Goal: Task Accomplishment & Management: Manage account settings

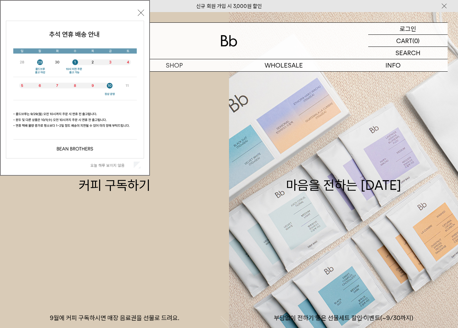
click at [413, 27] on p "로그인" at bounding box center [407, 29] width 17 height 12
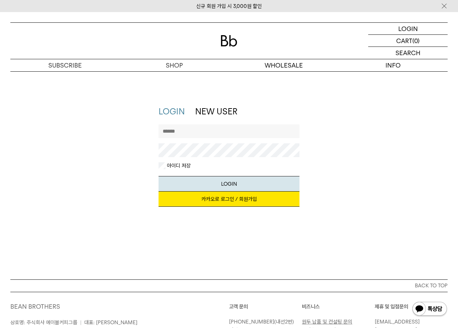
click at [215, 208] on div "지금 가입하시면 3,000원 쿠폰과 매월 회원 전용 커피 혜택을 드려요. 카카오로 로그인 / 회원가입" at bounding box center [228, 203] width 141 height 22
click at [218, 201] on link "카카오로 로그인 / 회원가입" at bounding box center [228, 199] width 141 height 15
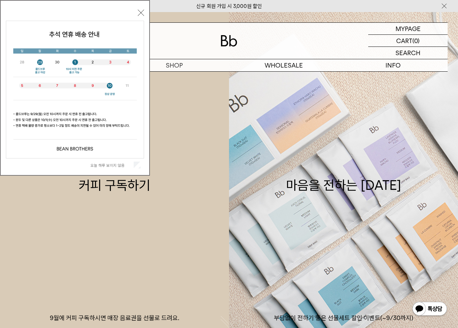
click at [145, 12] on div "오늘 하루 보이지 않음 닫기" at bounding box center [75, 88] width 150 height 176
click at [143, 12] on button "닫기" at bounding box center [141, 13] width 6 height 6
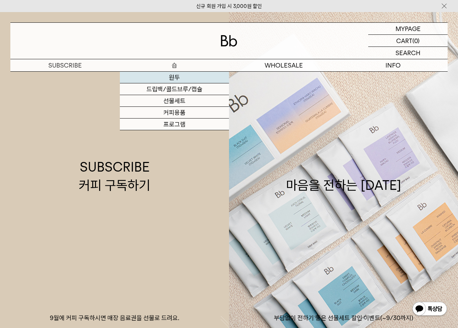
click at [174, 77] on link "원두" at bounding box center [174, 78] width 109 height 12
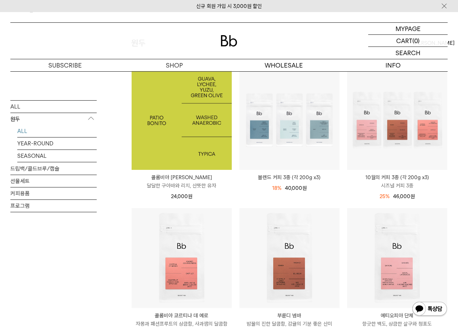
scroll to position [69, 0]
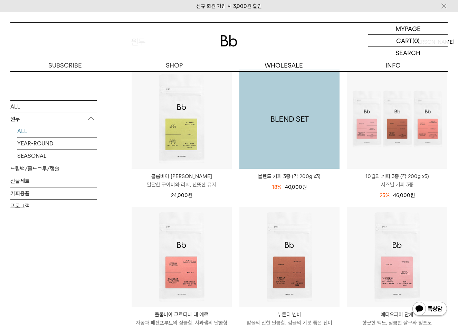
click at [319, 127] on img at bounding box center [289, 119] width 100 height 100
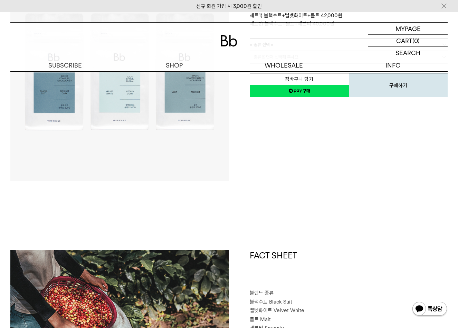
scroll to position [35, 0]
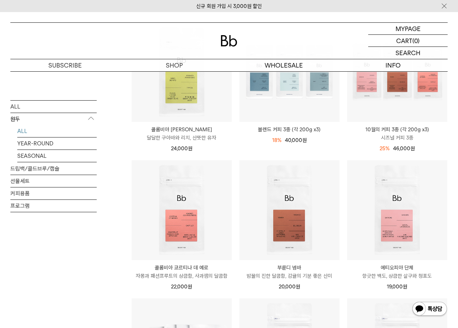
scroll to position [207, 0]
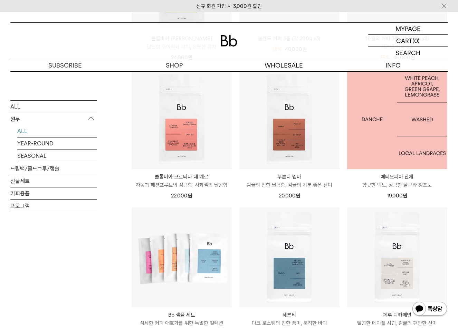
click at [364, 119] on img at bounding box center [397, 119] width 100 height 100
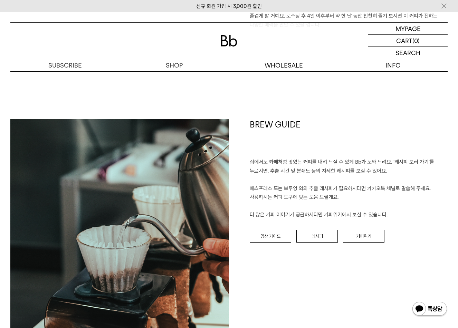
scroll to position [656, 0]
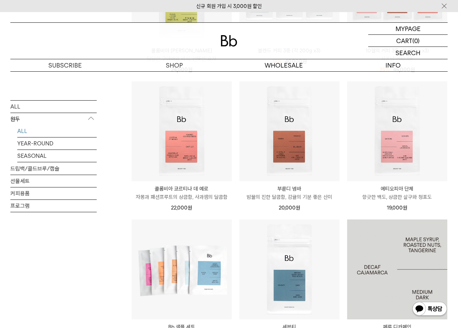
scroll to position [207, 0]
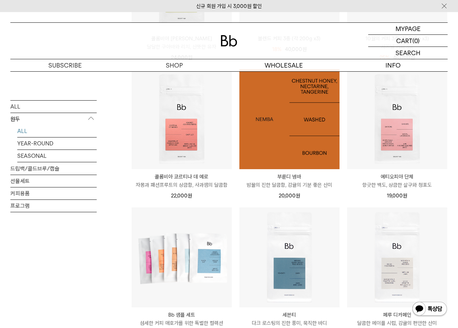
click at [285, 144] on img at bounding box center [289, 119] width 100 height 100
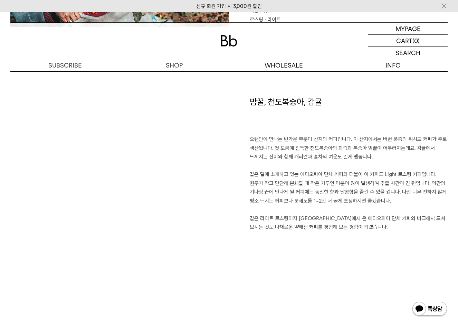
scroll to position [483, 0]
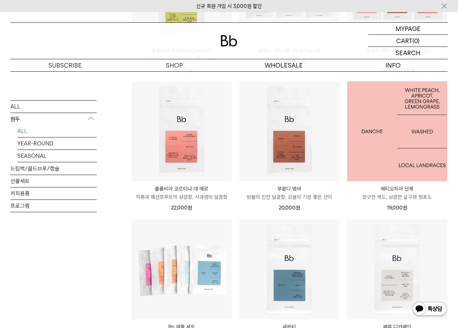
click at [422, 138] on img at bounding box center [397, 131] width 100 height 100
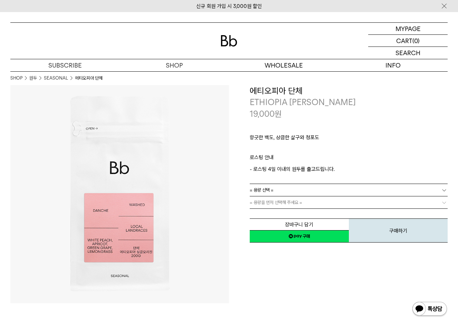
scroll to position [207, 0]
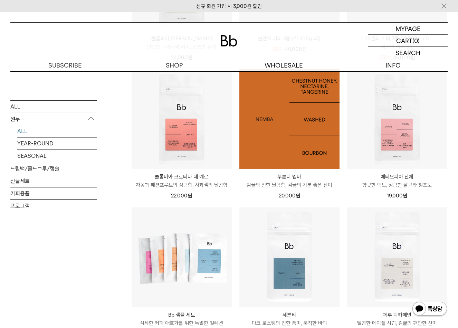
click at [301, 147] on img at bounding box center [289, 119] width 100 height 100
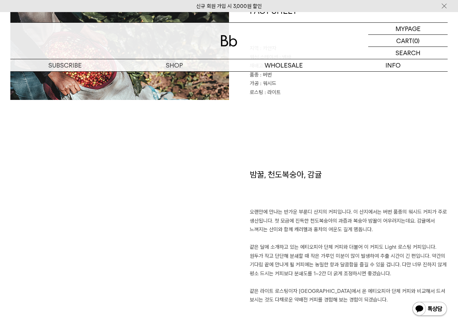
scroll to position [380, 0]
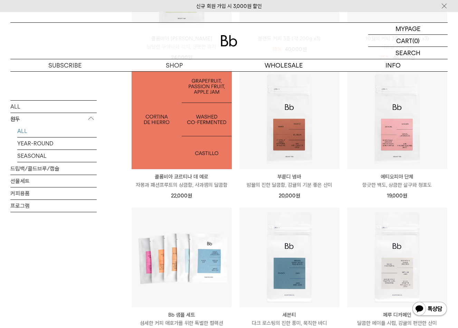
click at [180, 155] on img at bounding box center [181, 119] width 100 height 100
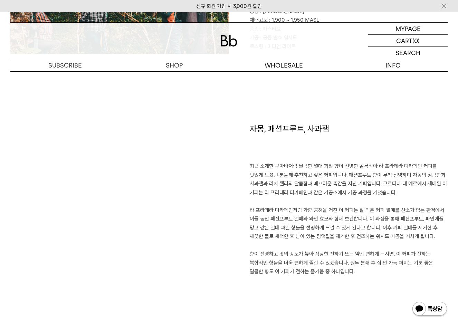
scroll to position [414, 0]
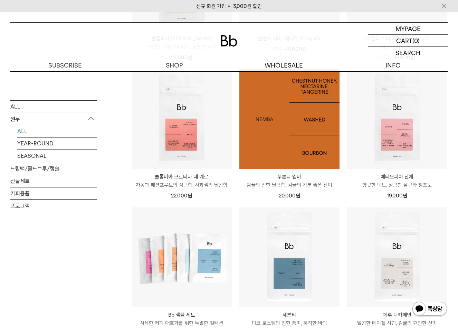
click at [304, 142] on img at bounding box center [289, 119] width 100 height 100
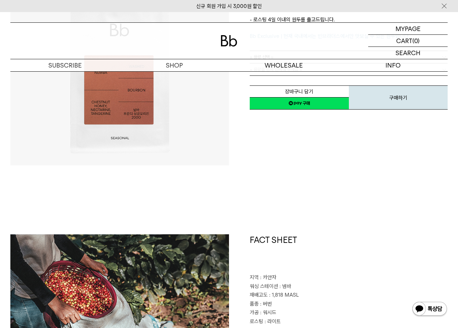
scroll to position [345, 0]
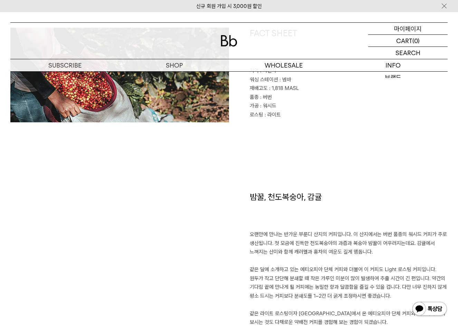
click at [414, 31] on p "마이페이지" at bounding box center [408, 29] width 28 height 12
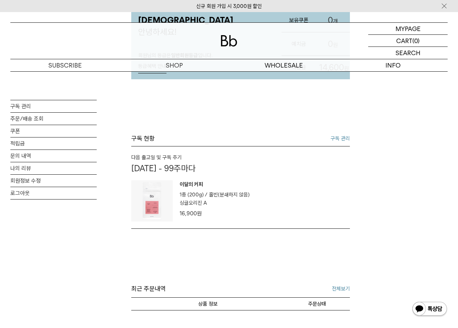
scroll to position [104, 0]
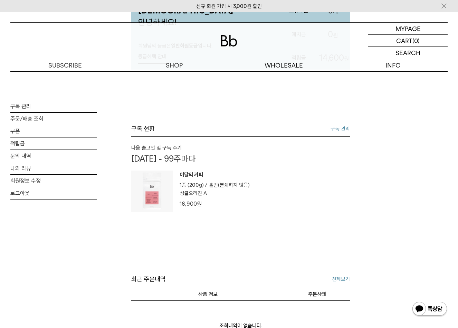
click at [341, 133] on link "구독 관리" at bounding box center [339, 129] width 19 height 8
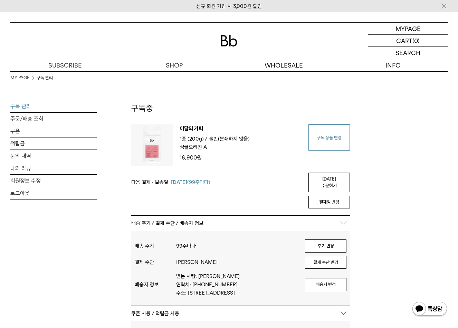
click at [328, 146] on link "구독 상품 변경" at bounding box center [328, 138] width 41 height 26
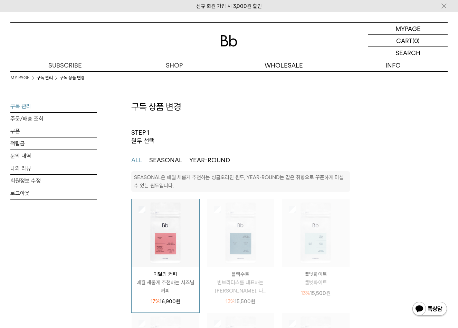
select select "**"
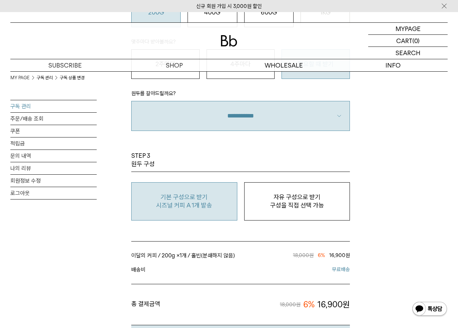
scroll to position [518, 0]
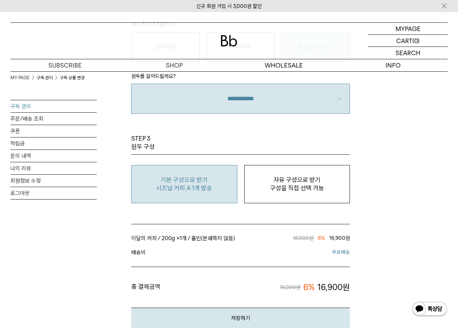
click at [201, 188] on p "시즈널 커피 A 1개 발송" at bounding box center [184, 188] width 98 height 8
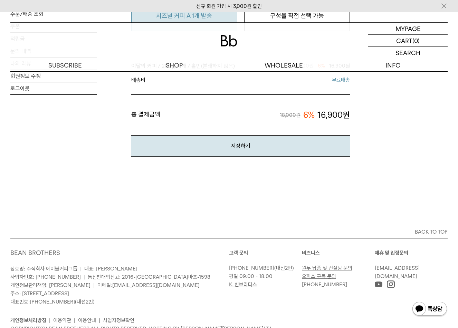
scroll to position [552, 0]
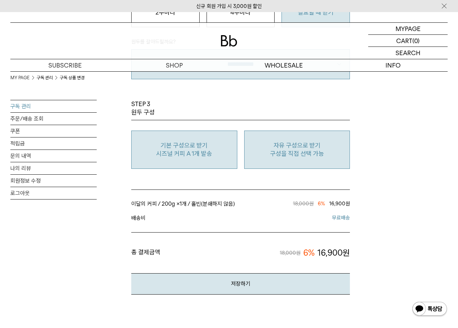
click at [276, 149] on p "자유 구성으로 받기" at bounding box center [297, 145] width 98 height 8
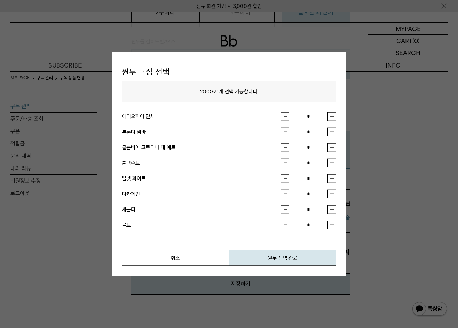
click at [330, 134] on button "button" at bounding box center [331, 132] width 9 height 9
type input "*"
click at [256, 258] on button "원두 선택 완료" at bounding box center [282, 258] width 107 height 16
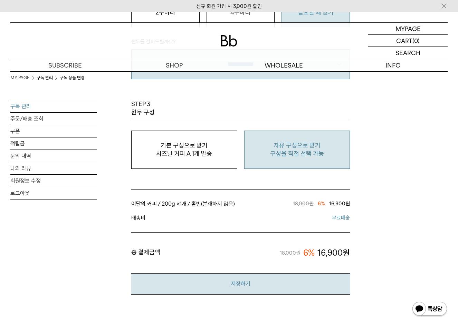
click at [240, 281] on button "저장하기" at bounding box center [240, 284] width 218 height 21
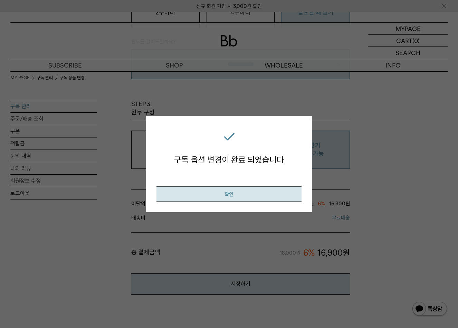
click at [232, 188] on button "확인" at bounding box center [228, 194] width 145 height 16
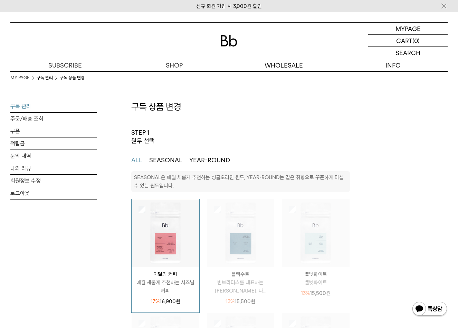
select select "**"
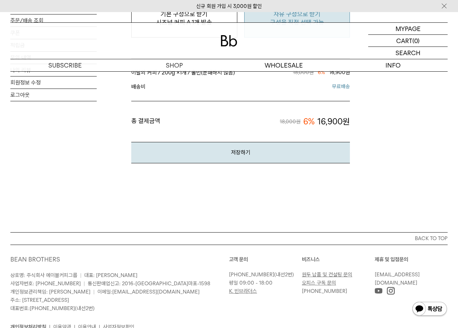
scroll to position [690, 0]
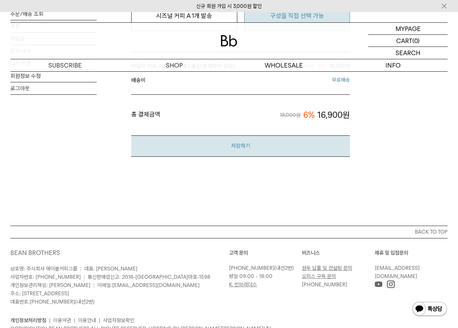
click at [241, 140] on button "저장하기" at bounding box center [240, 146] width 218 height 21
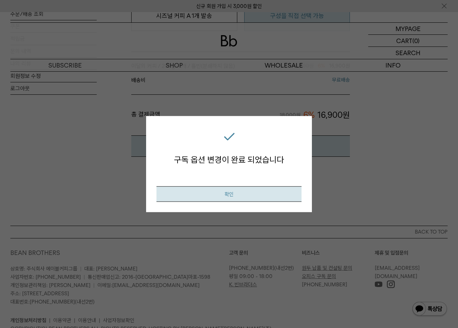
click at [235, 202] on button "확인" at bounding box center [228, 194] width 145 height 16
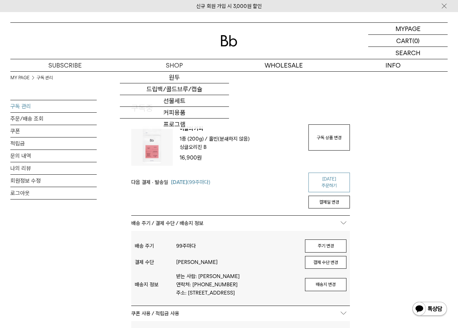
click at [331, 176] on link "오늘 주문하기" at bounding box center [328, 183] width 41 height 20
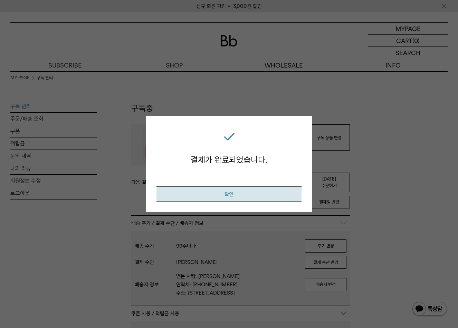
click at [259, 190] on button "확인" at bounding box center [228, 194] width 145 height 16
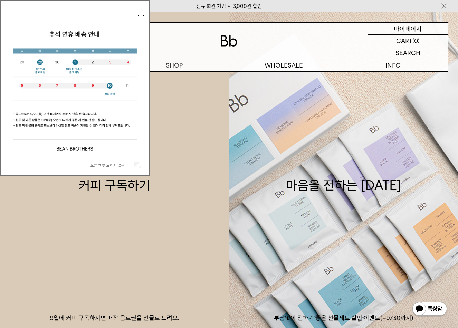
click at [407, 31] on p "마이페이지" at bounding box center [408, 29] width 28 height 12
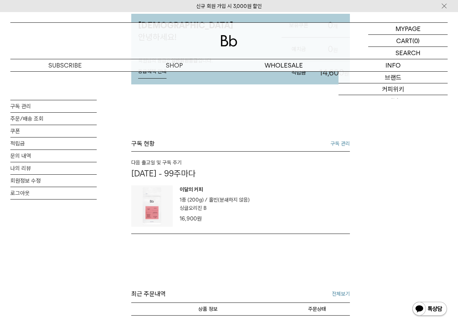
scroll to position [104, 0]
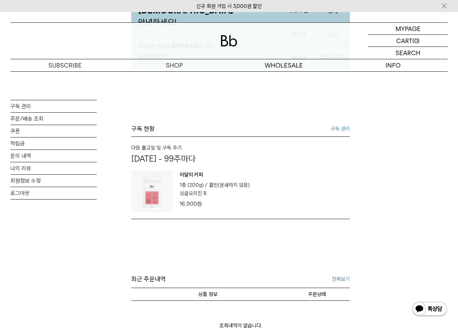
click at [345, 133] on link "구독 관리" at bounding box center [339, 129] width 19 height 8
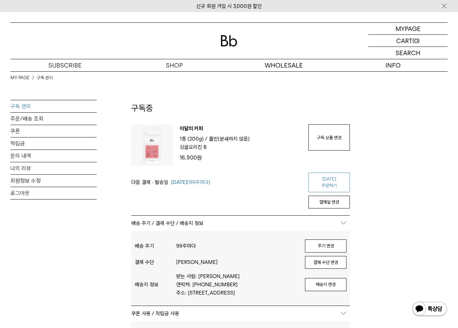
click at [335, 179] on link "[DATE] 주문하기" at bounding box center [328, 183] width 41 height 20
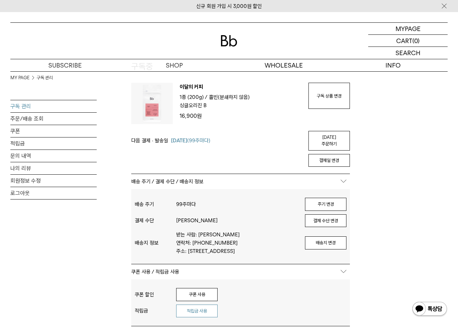
scroll to position [35, 0]
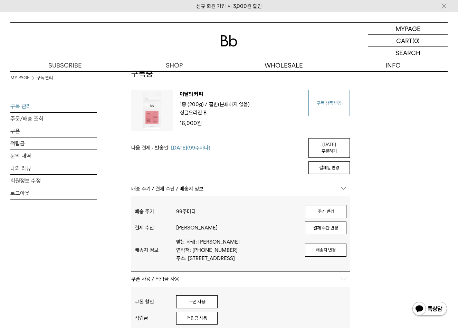
click at [319, 97] on link "구독 상품 변경" at bounding box center [328, 103] width 41 height 26
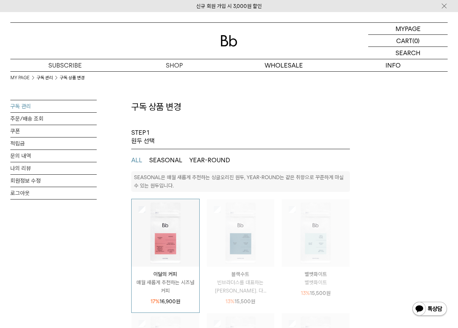
select select "**"
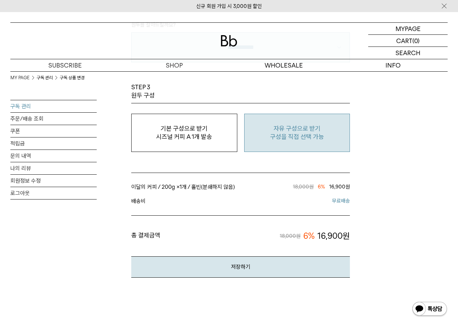
scroll to position [552, 0]
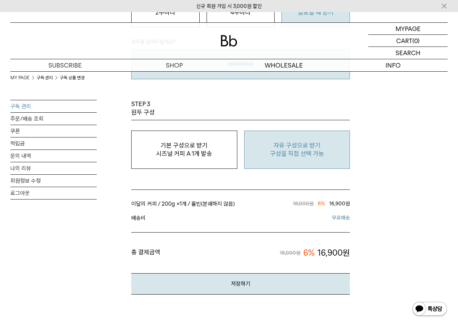
click at [312, 163] on button "자유 구성으로 받기 구성을 직접 선택 가능" at bounding box center [297, 150] width 106 height 38
type input "*"
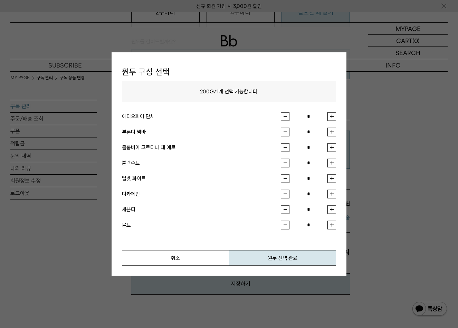
drag, startPoint x: 179, startPoint y: 261, endPoint x: 176, endPoint y: 249, distance: 12.1
click at [179, 261] on button "취소" at bounding box center [175, 258] width 107 height 16
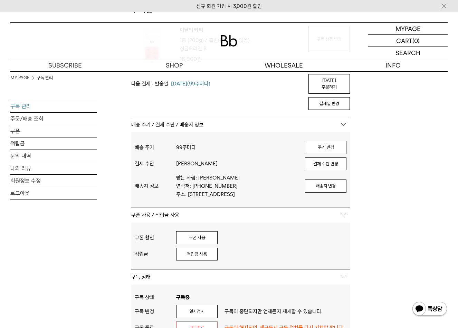
scroll to position [104, 0]
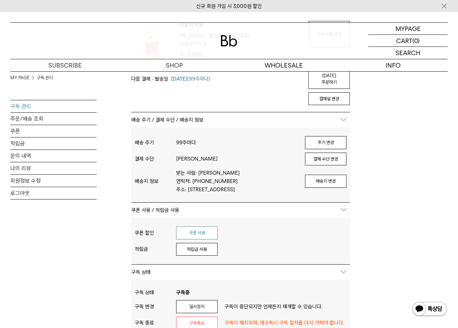
click at [185, 235] on button "쿠폰 사용" at bounding box center [196, 233] width 41 height 13
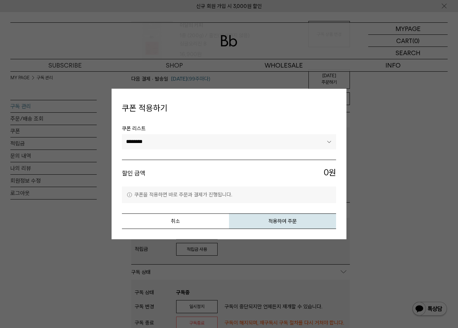
drag, startPoint x: 184, startPoint y: 129, endPoint x: 186, endPoint y: 136, distance: 6.4
click at [184, 129] on span "쿠폰 리스트" at bounding box center [229, 130] width 214 height 10
click at [186, 138] on select "********" at bounding box center [229, 141] width 214 height 15
click at [184, 219] on button "취소" at bounding box center [175, 222] width 107 height 16
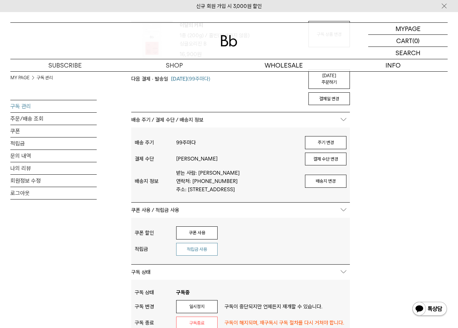
click at [190, 251] on button "적립금 사용" at bounding box center [196, 249] width 41 height 13
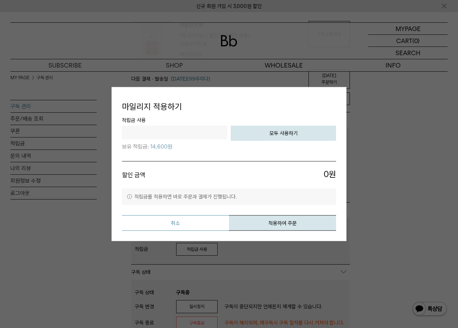
click at [194, 222] on button "취소" at bounding box center [175, 223] width 107 height 16
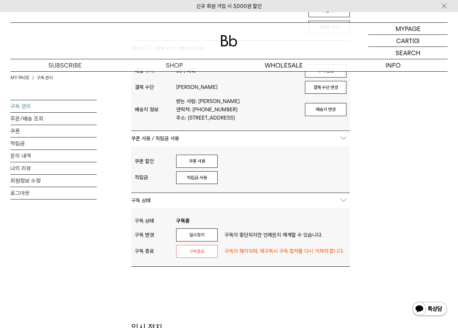
scroll to position [311, 0]
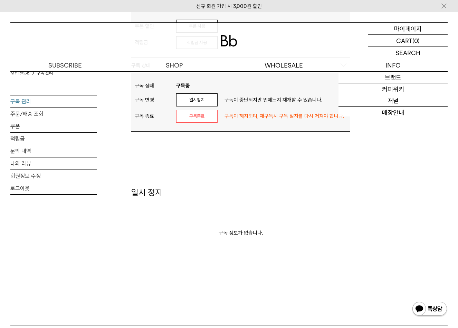
click at [403, 27] on p "마이페이지" at bounding box center [408, 29] width 28 height 12
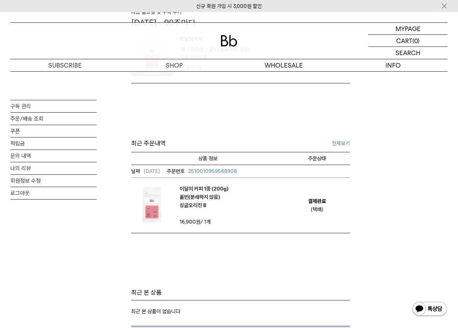
scroll to position [242, 0]
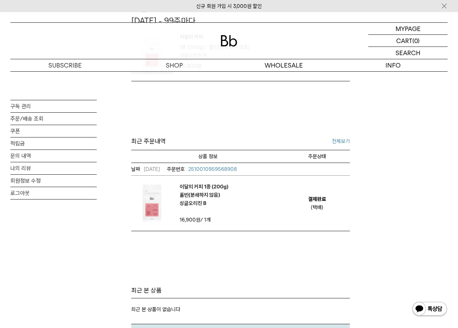
click at [340, 145] on link "전체보기" at bounding box center [341, 141] width 18 height 8
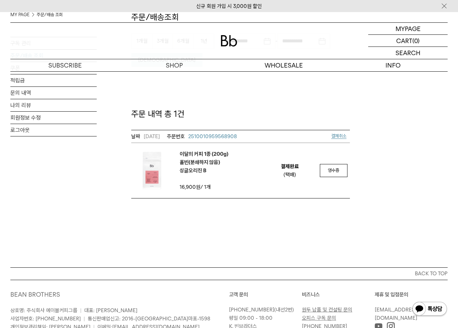
scroll to position [104, 0]
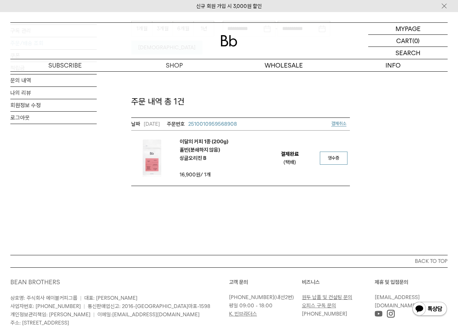
click at [344, 163] on link "영수증" at bounding box center [334, 158] width 28 height 13
click at [328, 165] on td "영수증" at bounding box center [333, 158] width 33 height 55
click at [327, 161] on link "영수증" at bounding box center [334, 158] width 28 height 13
click at [226, 124] on span "2510010959568908" at bounding box center [212, 124] width 49 height 6
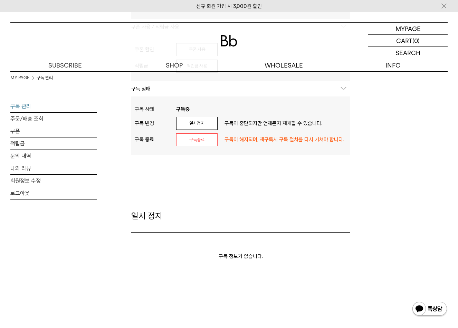
scroll to position [173, 0]
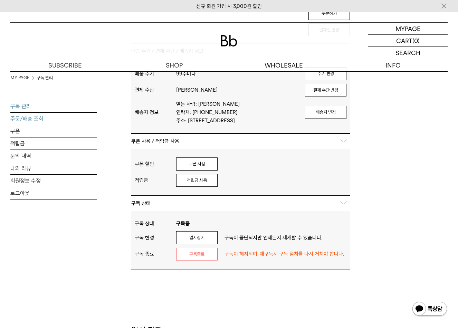
click at [31, 120] on link "주문/배송 조회" at bounding box center [53, 119] width 86 height 12
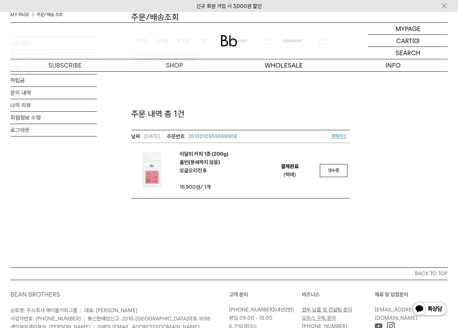
scroll to position [104, 0]
